Goal: Navigation & Orientation: Find specific page/section

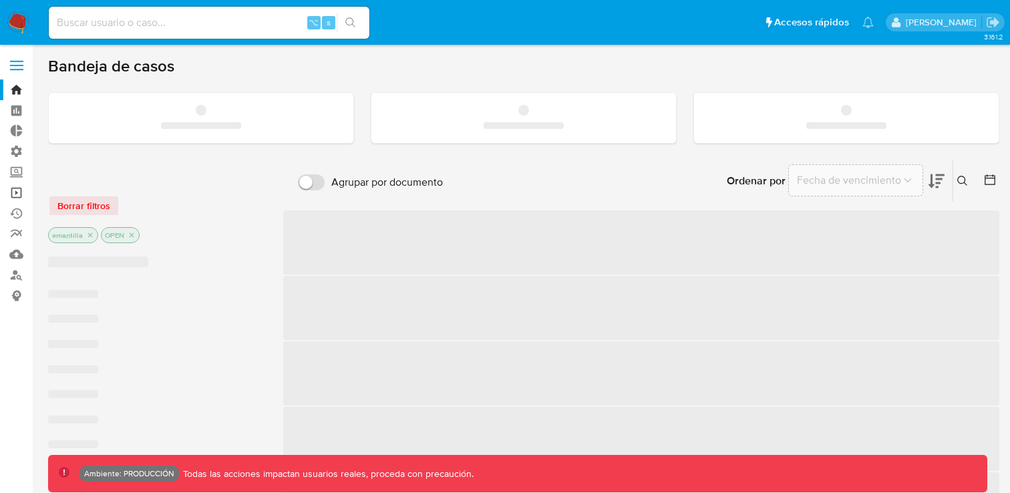
click at [17, 194] on link "Operaciones masivas" at bounding box center [79, 192] width 159 height 21
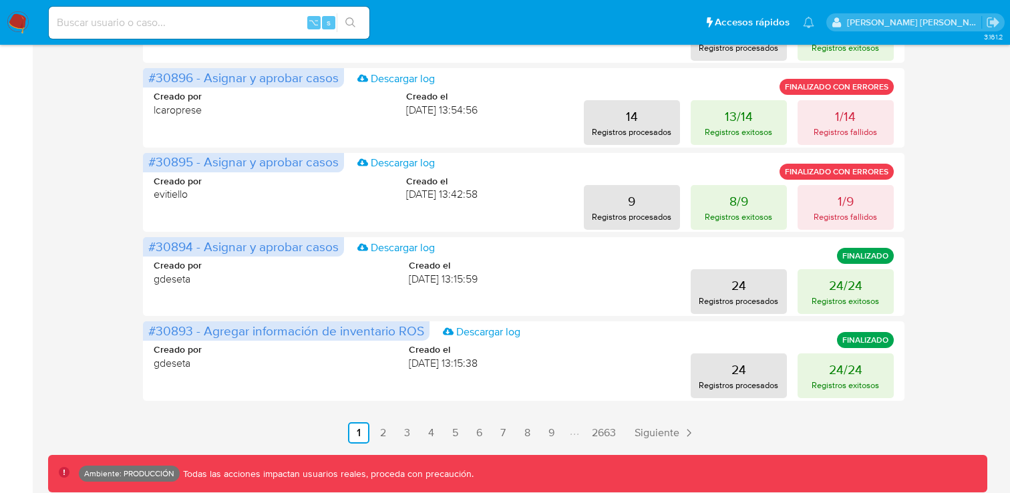
scroll to position [703, 0]
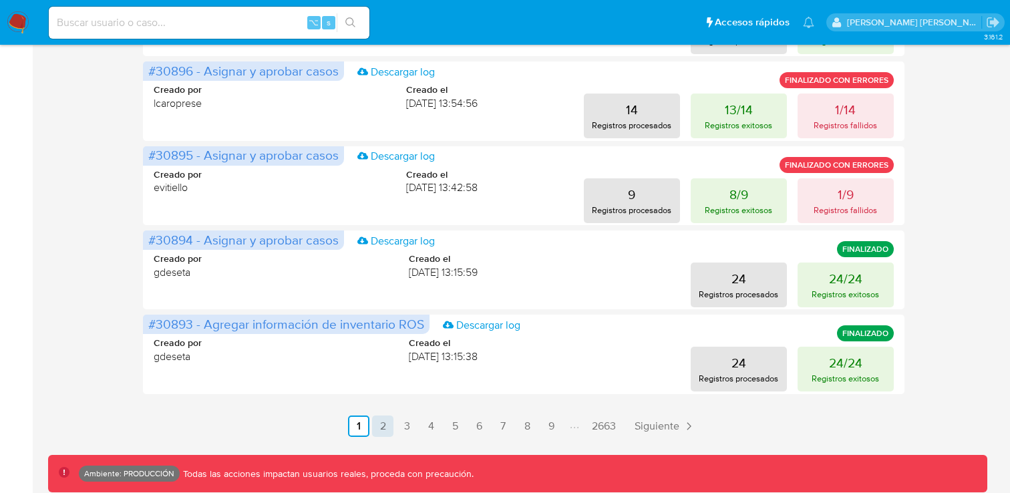
click at [381, 428] on link "2" at bounding box center [382, 426] width 21 height 21
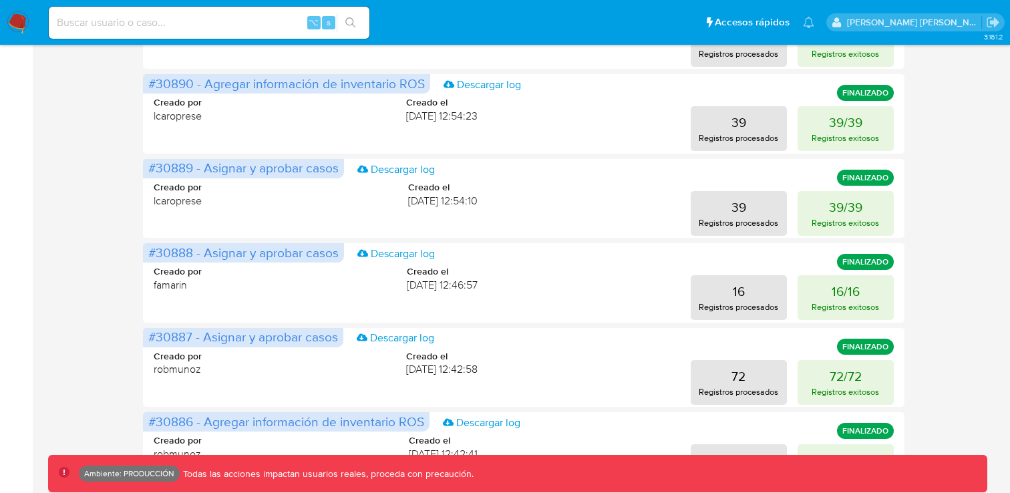
scroll to position [526, 0]
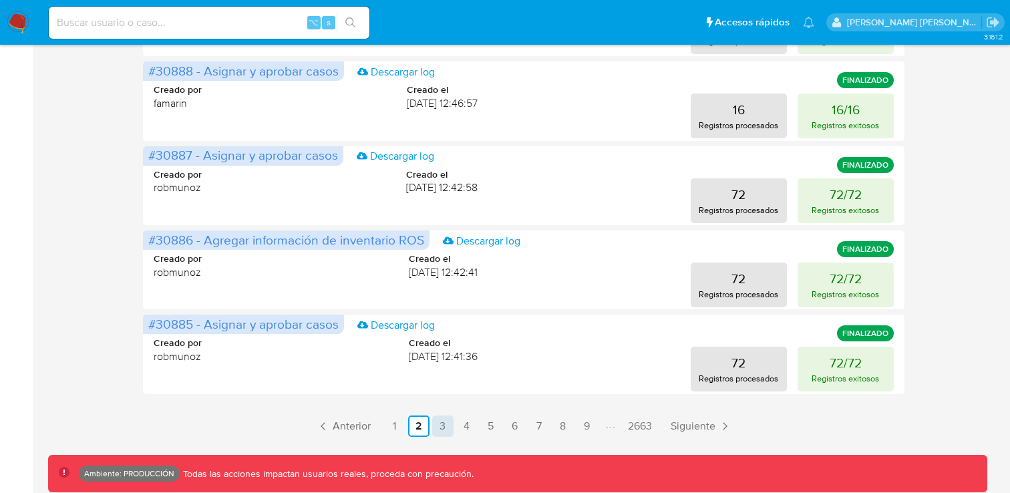
click at [442, 422] on link "3" at bounding box center [442, 426] width 21 height 21
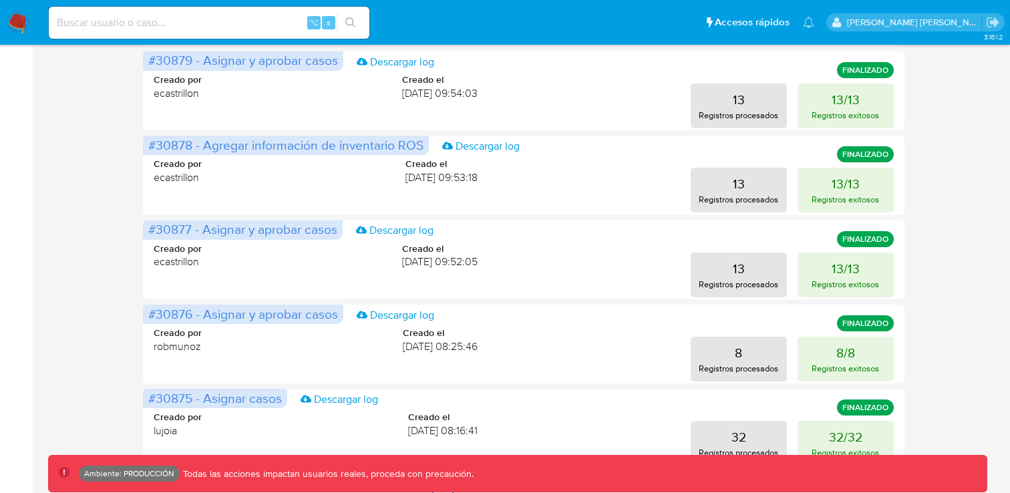
scroll to position [703, 0]
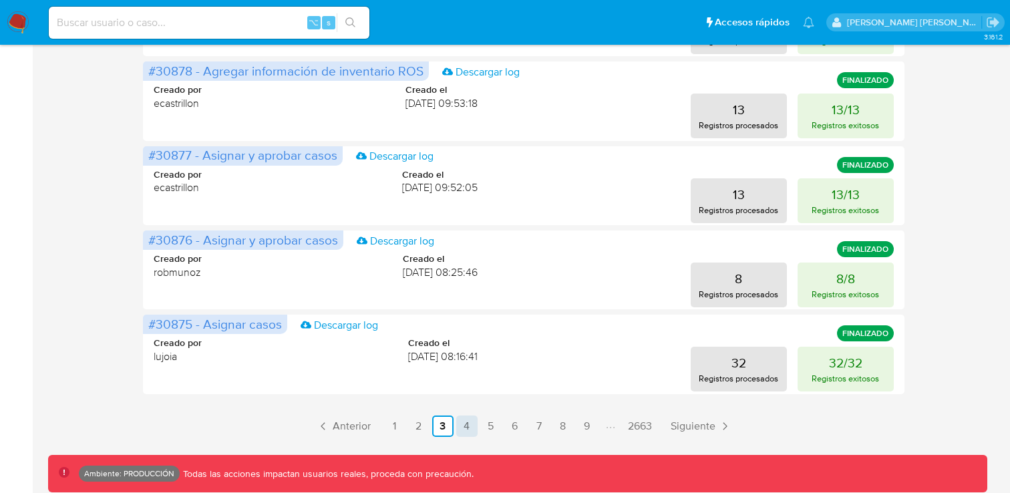
click at [468, 416] on link "4" at bounding box center [466, 426] width 21 height 21
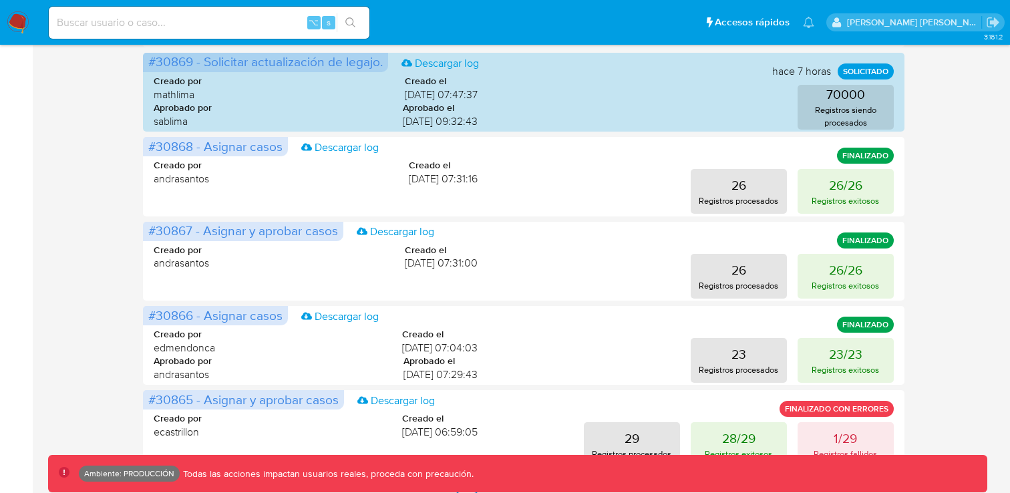
scroll to position [629, 0]
